Goal: Task Accomplishment & Management: Use online tool/utility

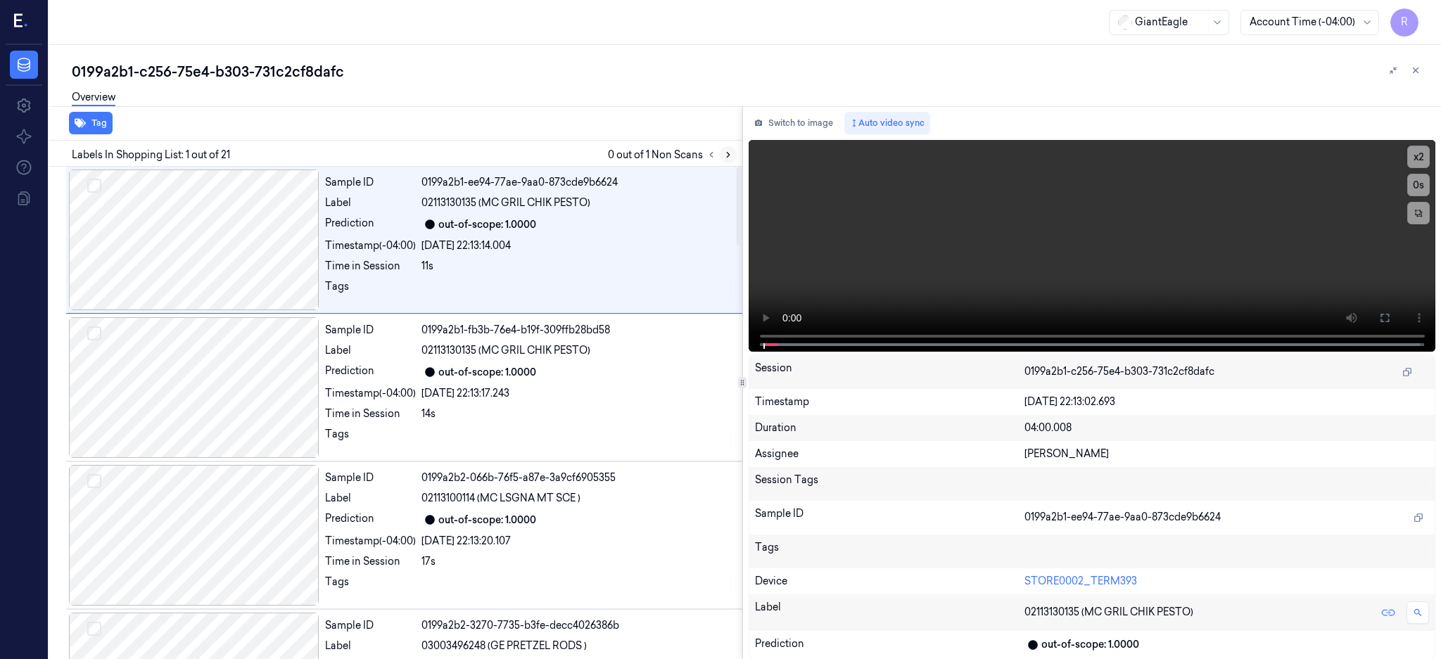
click at [733, 158] on icon at bounding box center [728, 155] width 10 height 10
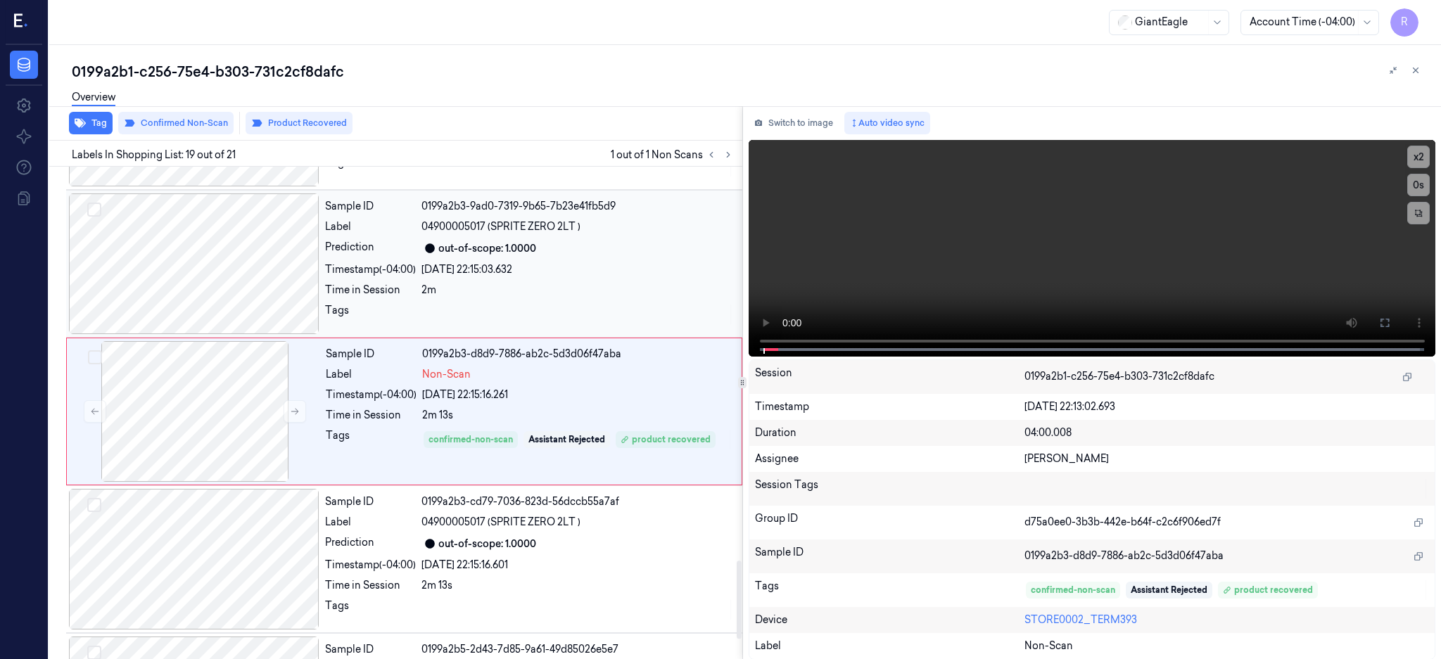
click at [195, 268] on div at bounding box center [194, 263] width 250 height 141
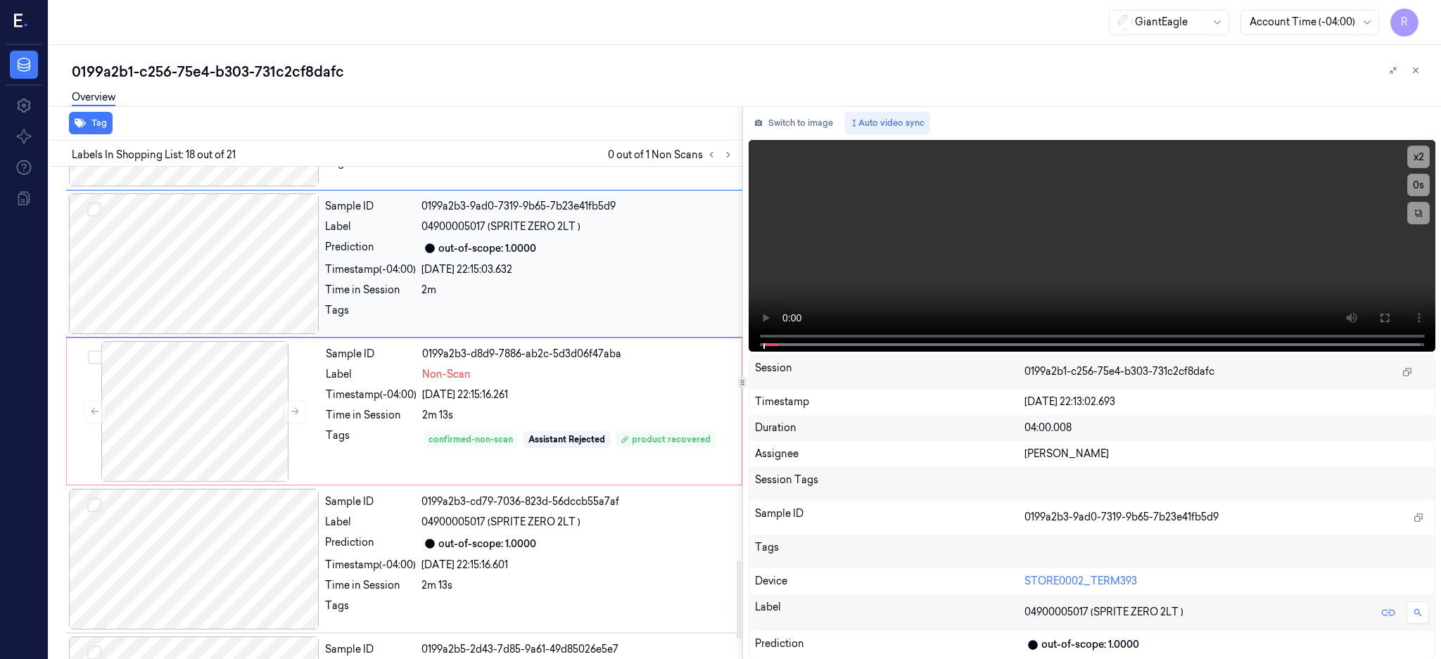
scroll to position [2339, 0]
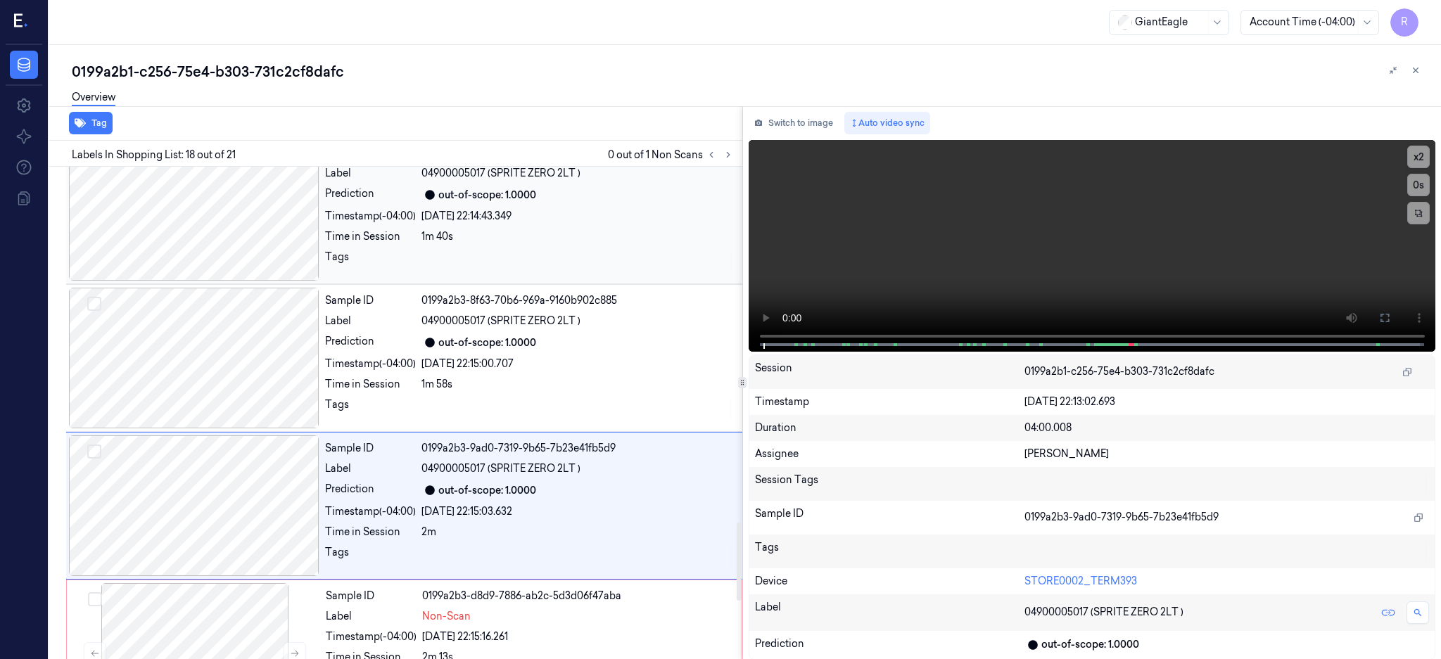
click at [190, 231] on div at bounding box center [194, 210] width 250 height 141
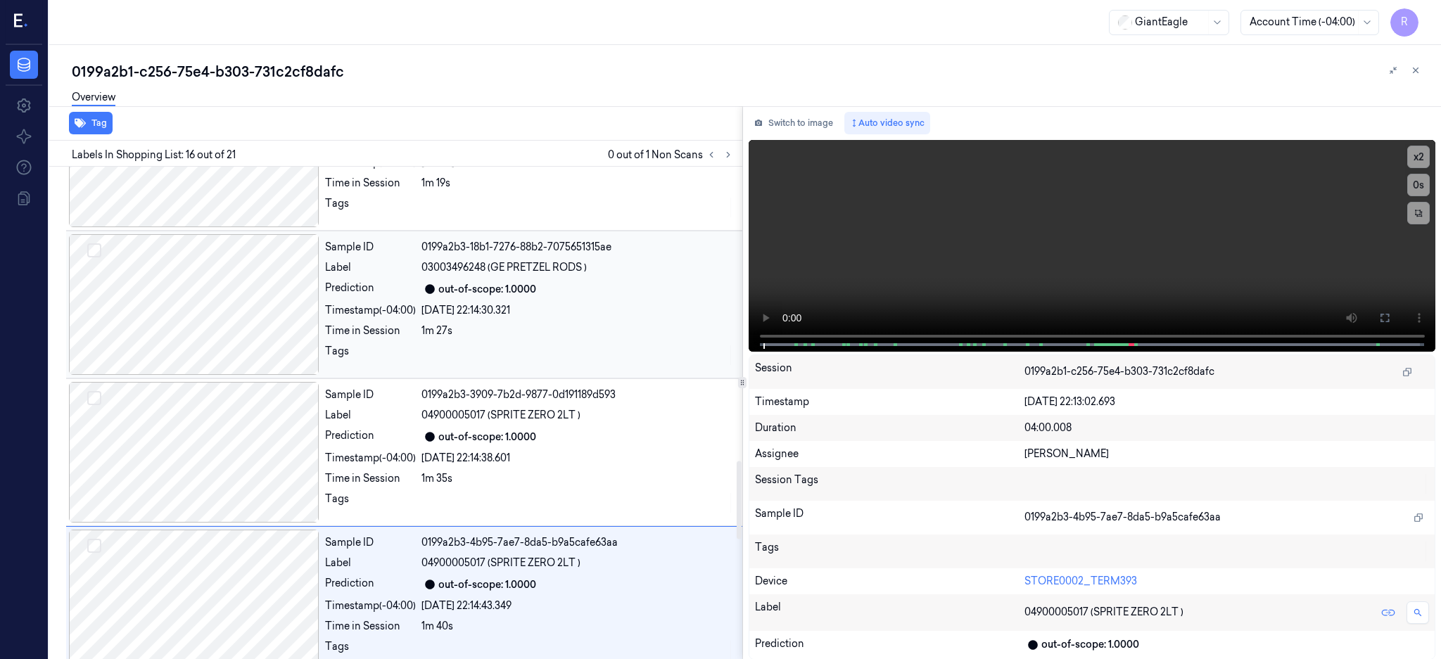
click at [241, 315] on div at bounding box center [194, 304] width 250 height 141
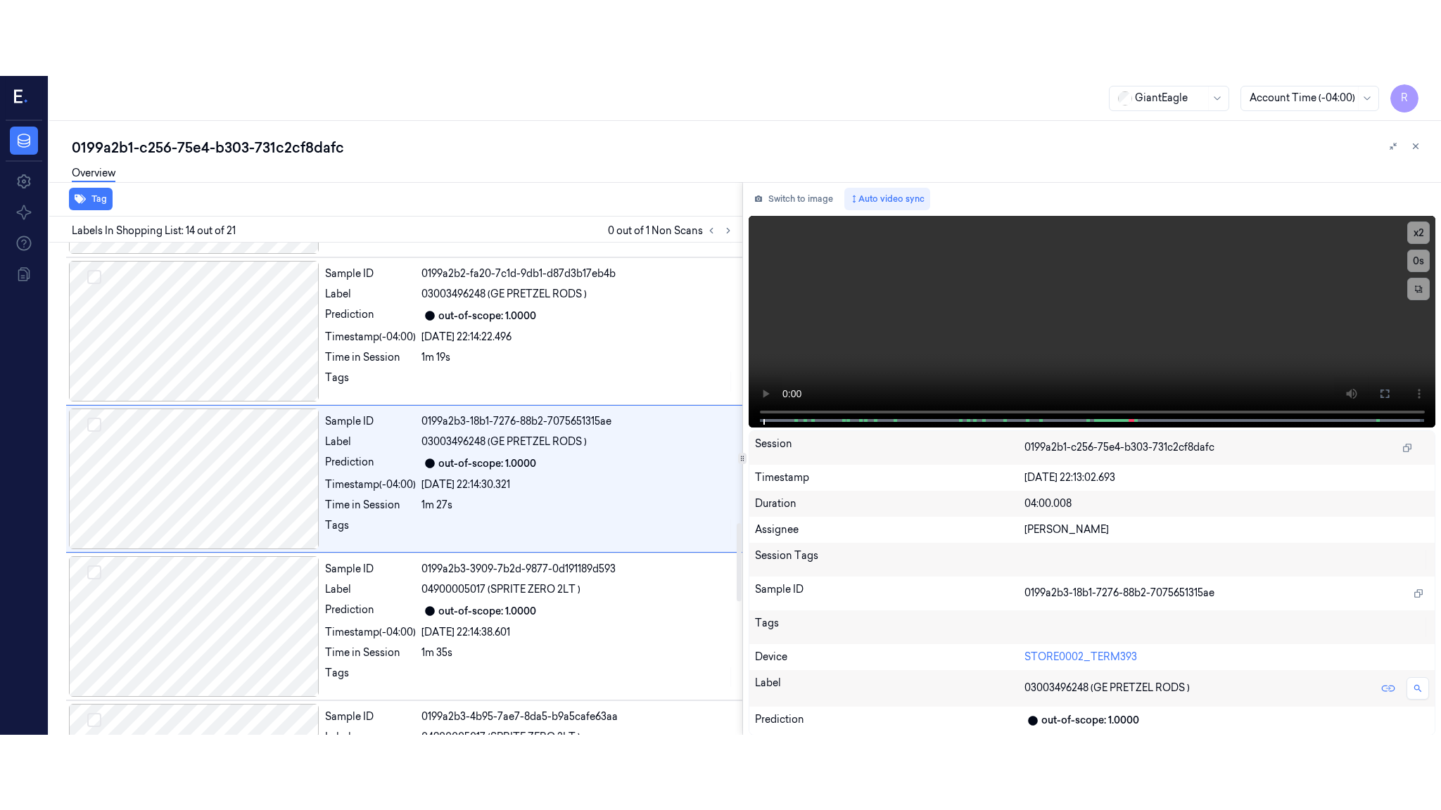
scroll to position [1748, 0]
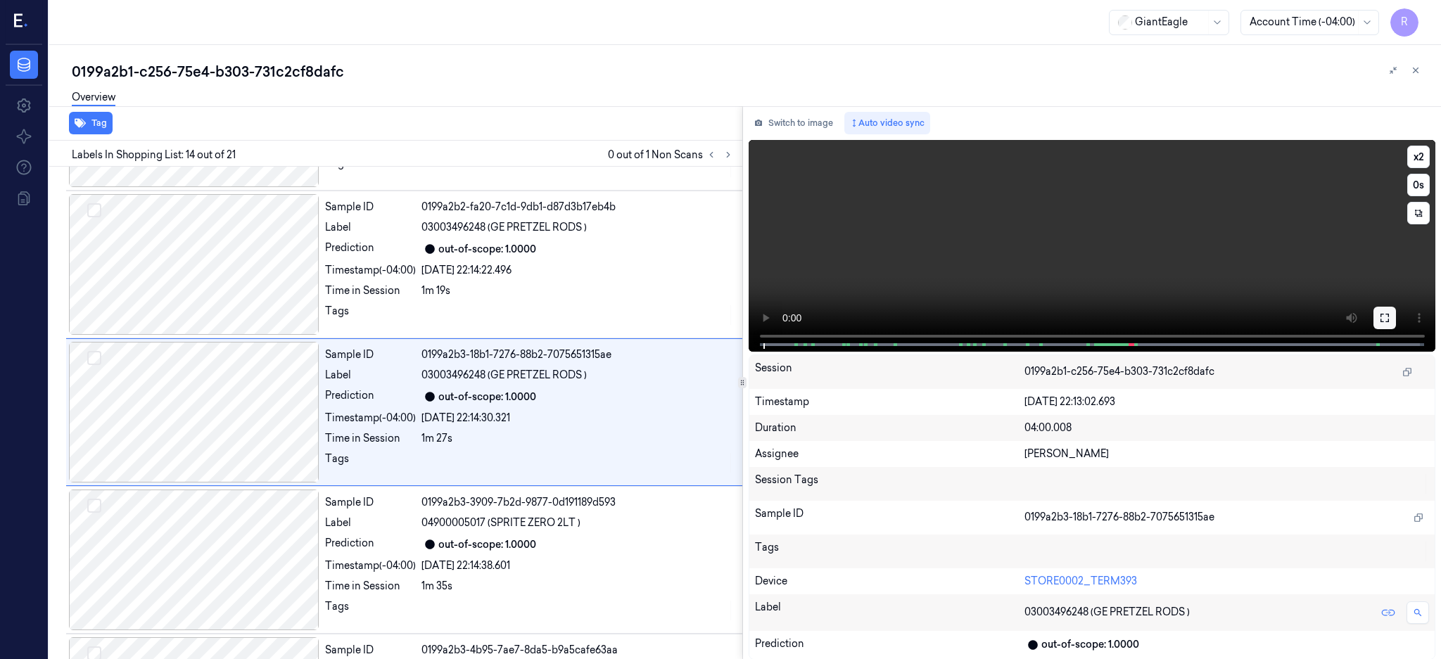
click at [1396, 323] on button at bounding box center [1384, 318] width 23 height 23
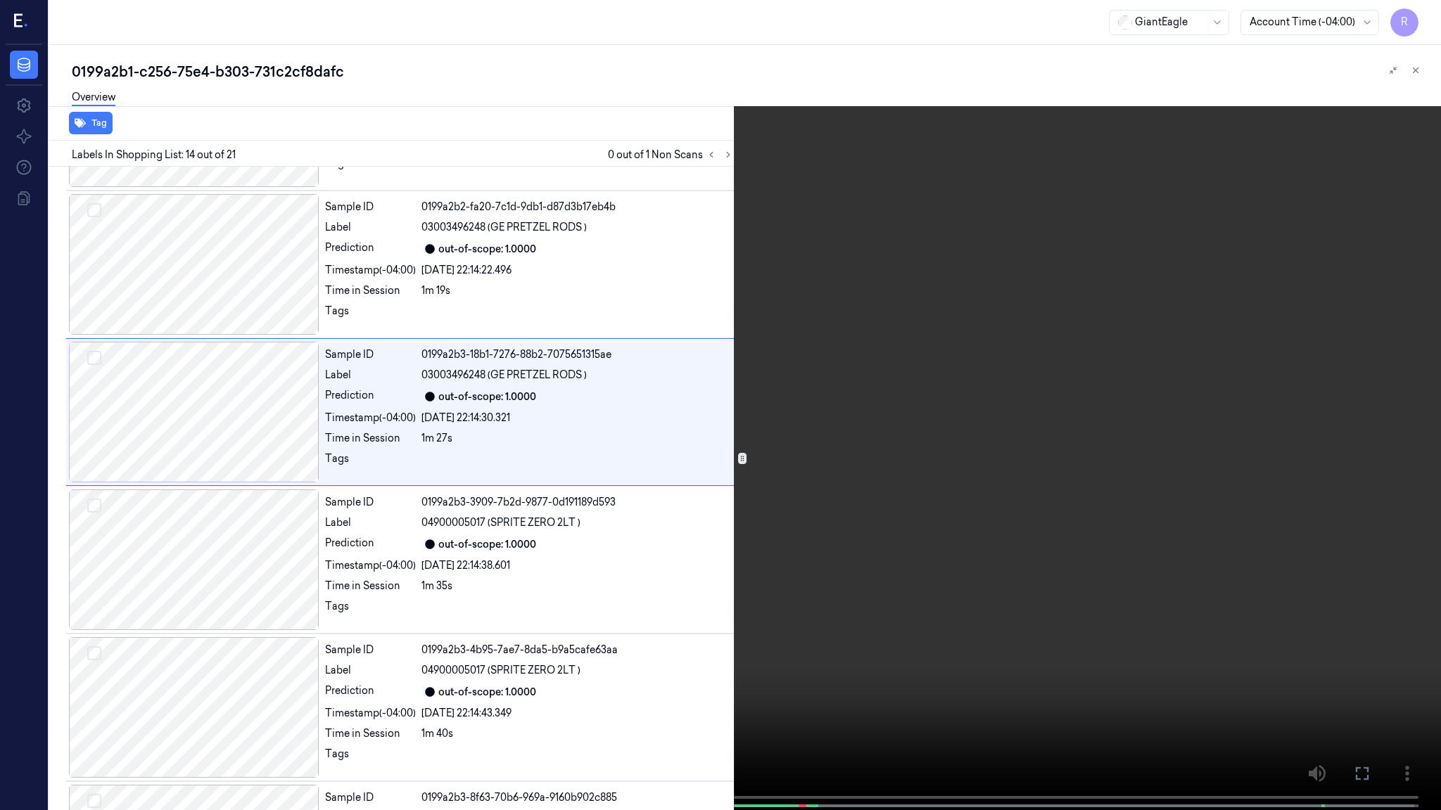
click at [1145, 434] on video at bounding box center [720, 406] width 1441 height 813
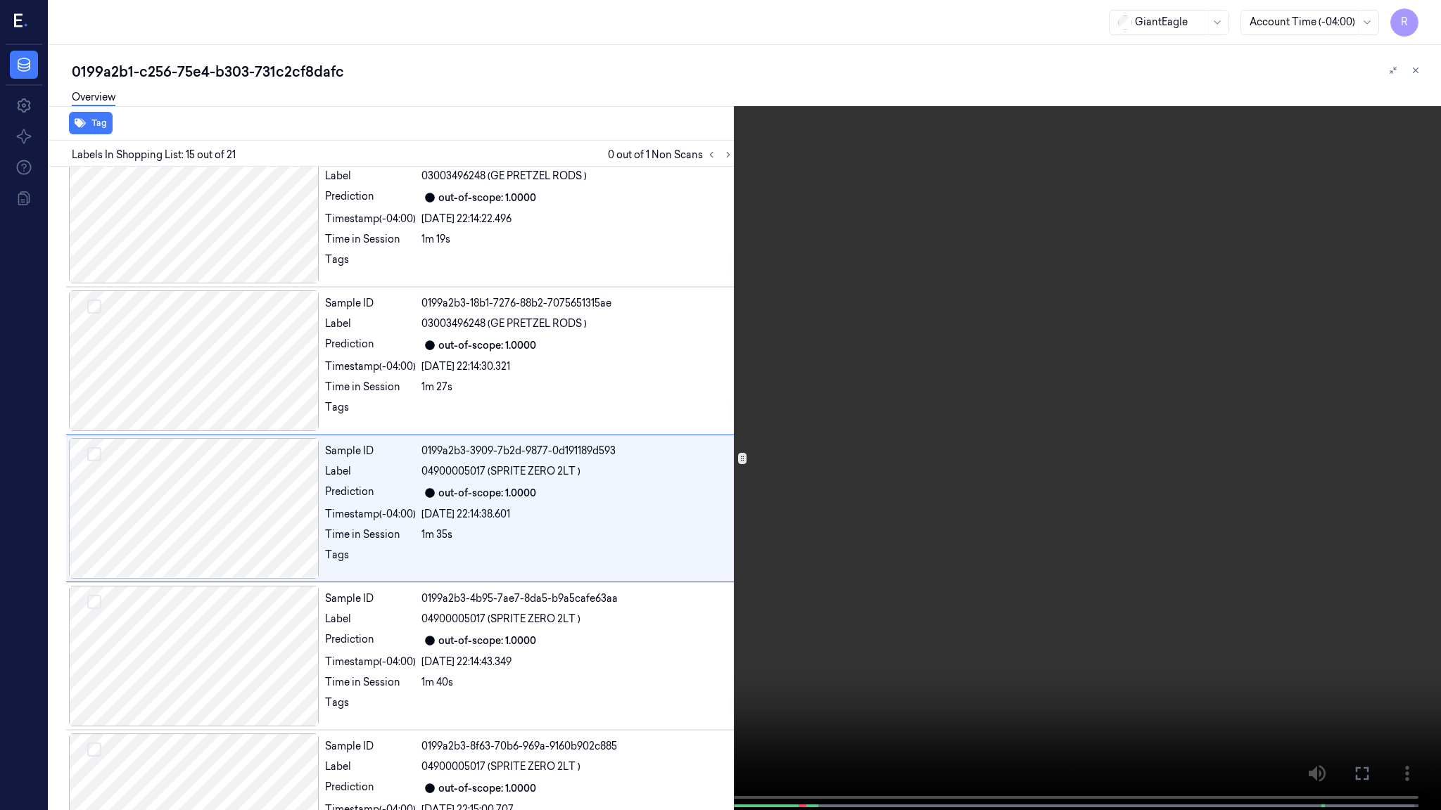
scroll to position [1820, 0]
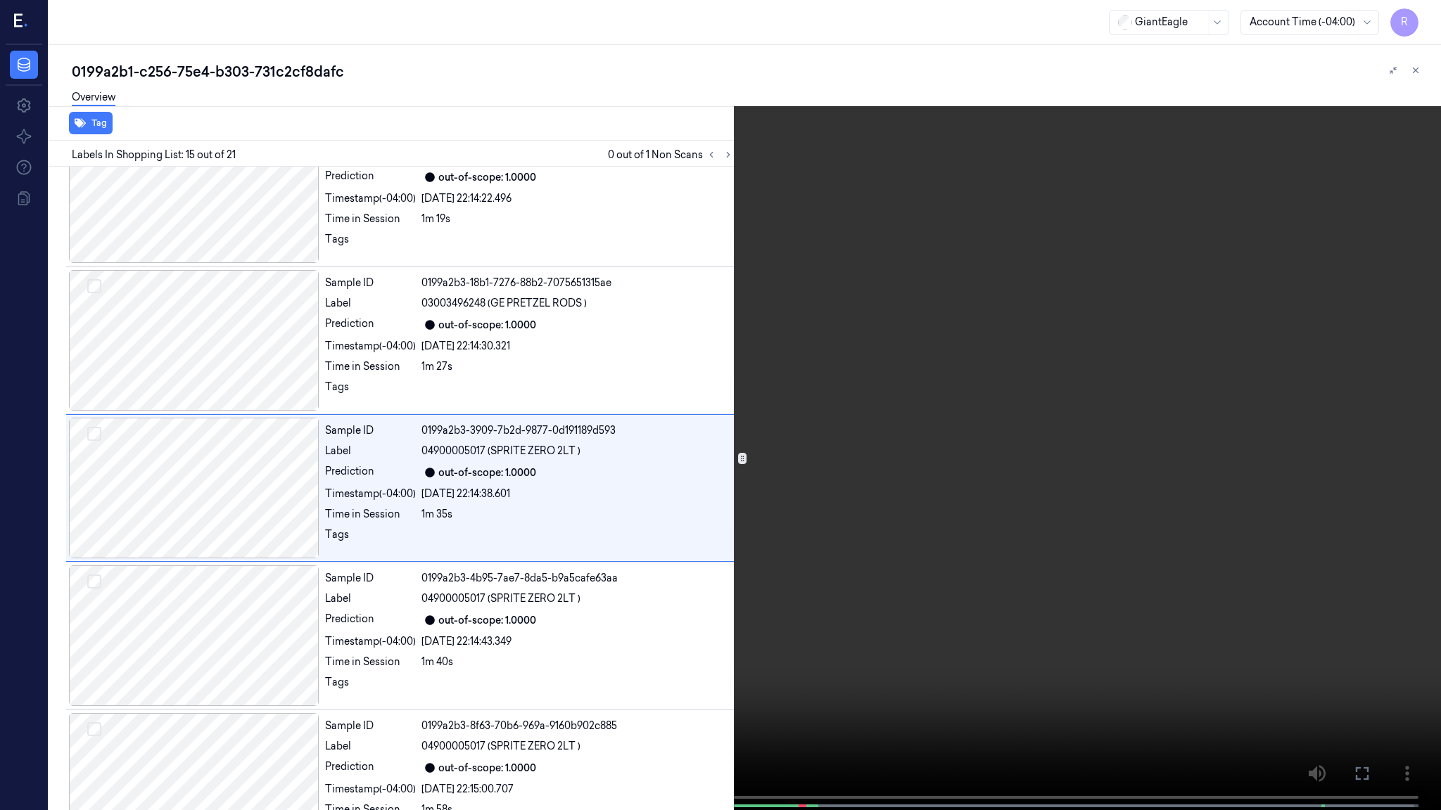
click at [609, 659] on span at bounding box center [610, 806] width 2 height 7
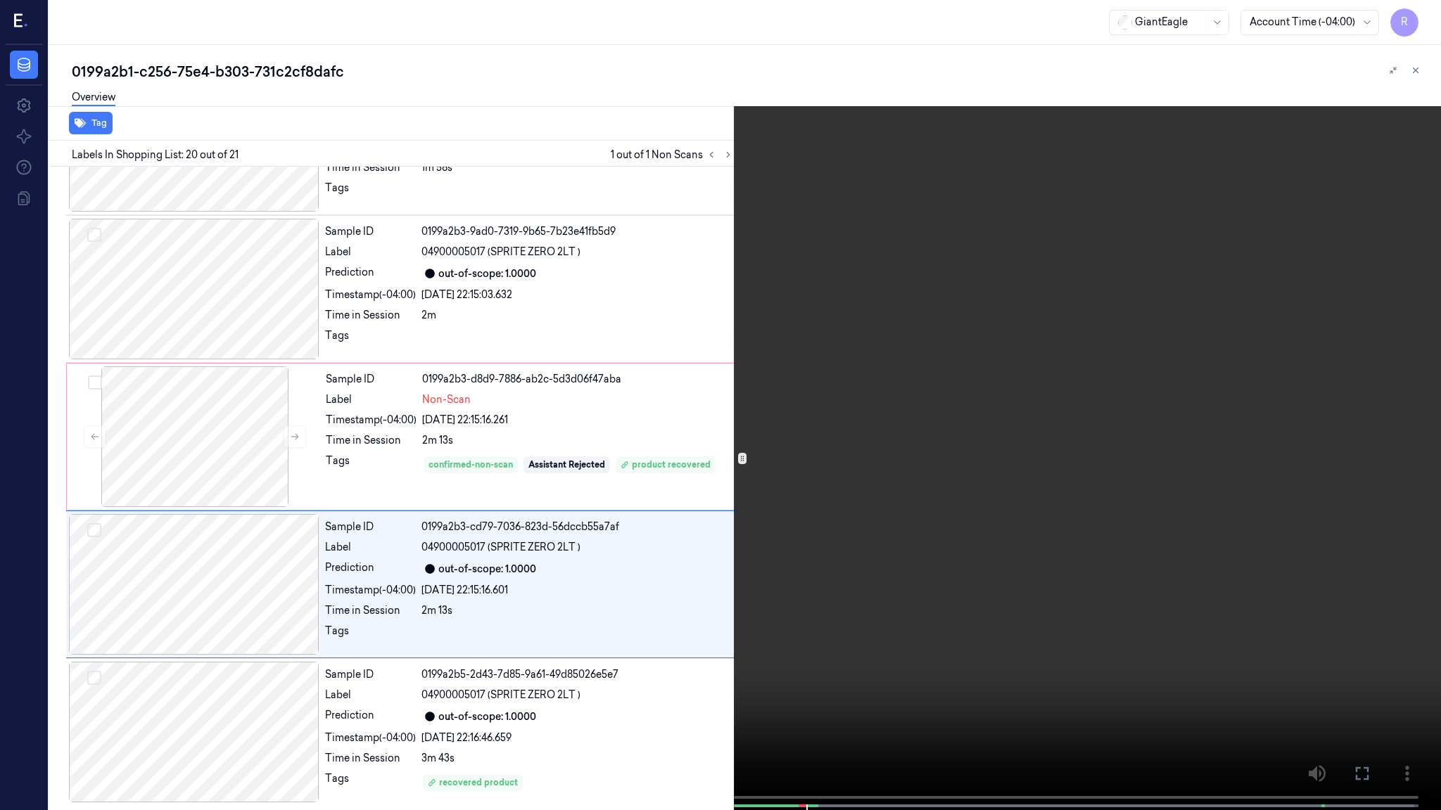
scroll to position [2464, 0]
click at [792, 659] on div at bounding box center [764, 806] width 77 height 3
